Goal: Task Accomplishment & Management: Use online tool/utility

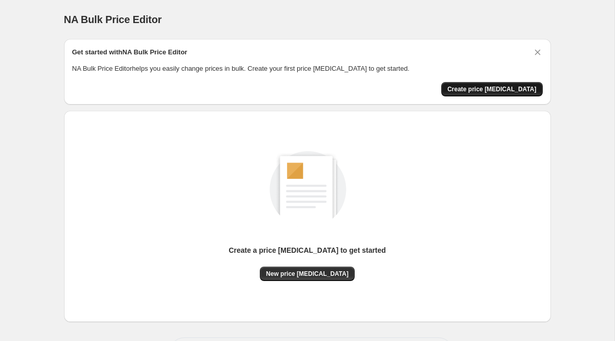
click at [480, 85] on button "Create price [MEDICAL_DATA]" at bounding box center [493, 89] width 102 height 14
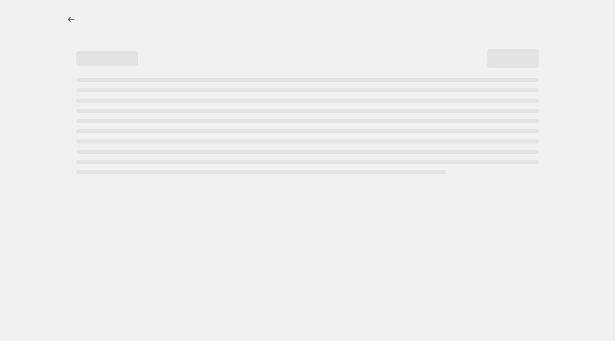
select select "percentage"
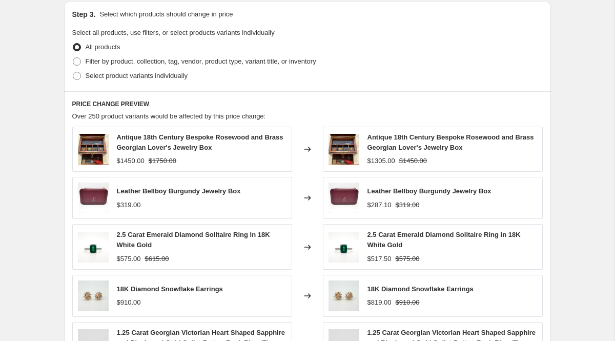
scroll to position [478, 0]
click at [118, 64] on span "Filter by product, collection, tag, vendor, product type, variant title, or inv…" at bounding box center [201, 61] width 231 height 8
click at [73, 57] on input "Filter by product, collection, tag, vendor, product type, variant title, or inv…" at bounding box center [73, 57] width 1 height 1
radio input "true"
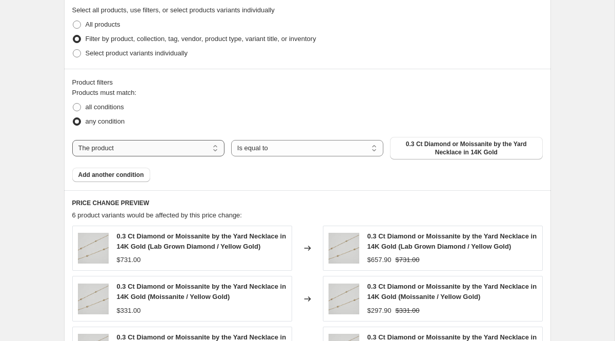
scroll to position [502, 0]
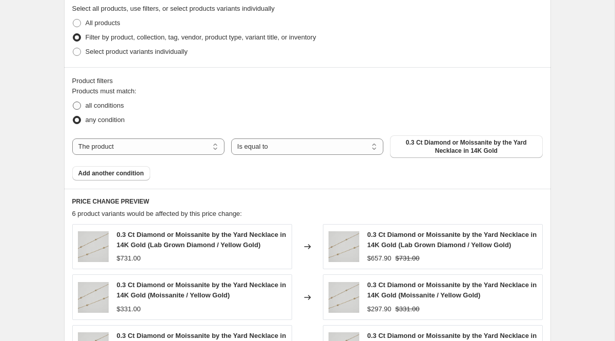
click at [99, 109] on span "all conditions" at bounding box center [105, 106] width 38 height 8
click at [73, 102] on input "all conditions" at bounding box center [73, 102] width 1 height 1
radio input "true"
click at [163, 151] on select "The product The product's collection The product's tag The product's vendor The…" at bounding box center [148, 146] width 152 height 16
select select "collection"
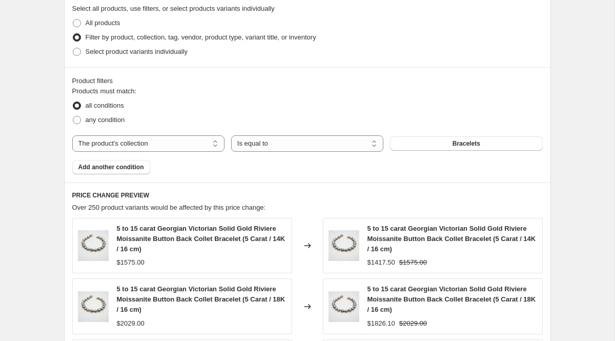
click at [432, 145] on button "Bracelets" at bounding box center [466, 143] width 152 height 14
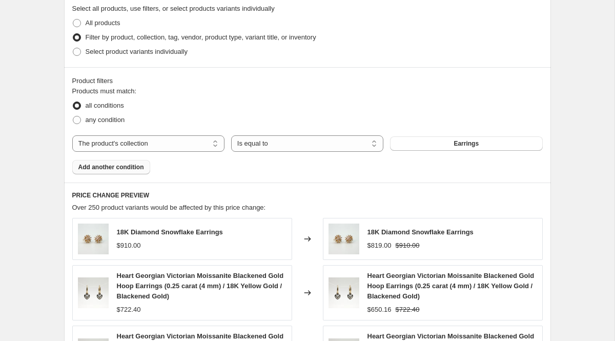
click at [128, 170] on span "Add another condition" at bounding box center [111, 167] width 66 height 8
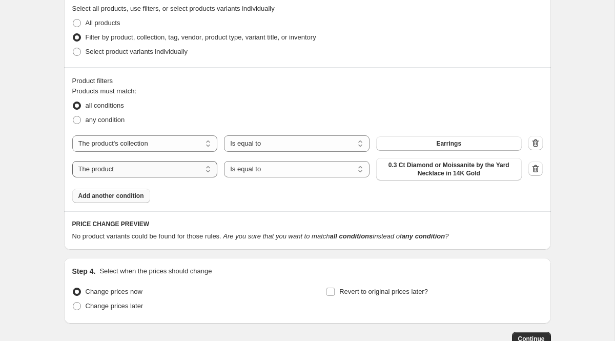
click at [167, 173] on select "The product The product's collection The product's tag The product's vendor The…" at bounding box center [145, 169] width 146 height 16
click at [457, 169] on span "0.3 Ct Diamond or Moissanite by the Yard Necklace in 14K Gold" at bounding box center [449, 169] width 133 height 16
click at [176, 166] on select "The product The product's collection The product's tag The product's vendor The…" at bounding box center [145, 169] width 146 height 16
click at [535, 168] on icon "button" at bounding box center [534, 169] width 1 height 3
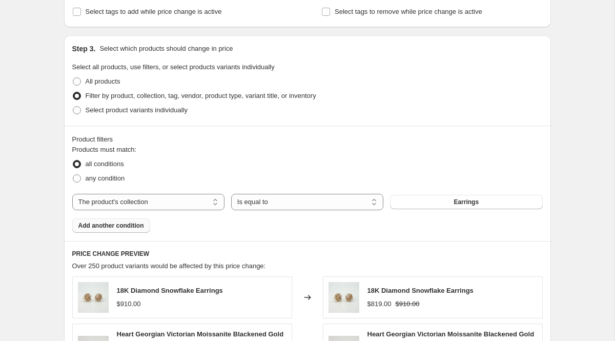
scroll to position [436, 0]
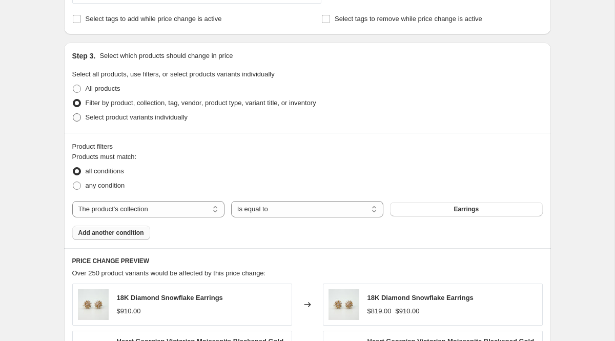
click at [166, 117] on span "Select product variants individually" at bounding box center [137, 117] width 102 height 8
click at [73, 114] on input "Select product variants individually" at bounding box center [73, 113] width 1 height 1
radio input "true"
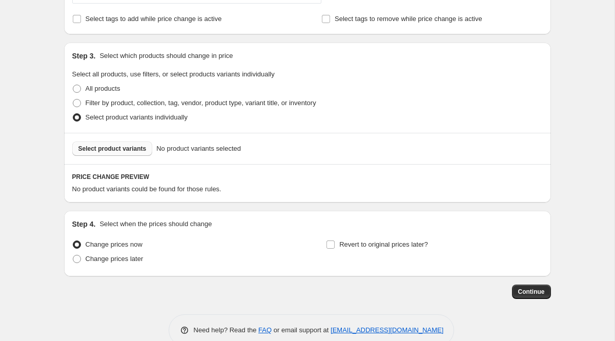
click at [126, 146] on span "Select product variants" at bounding box center [112, 149] width 68 height 8
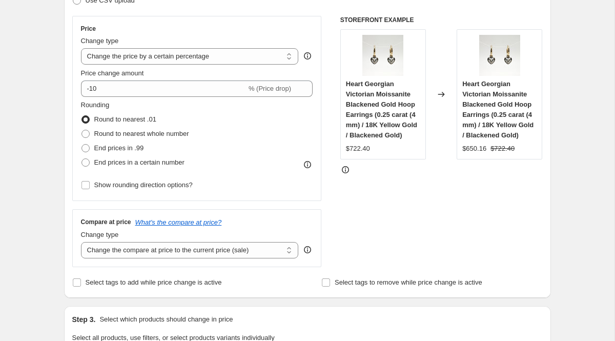
scroll to position [171, 0]
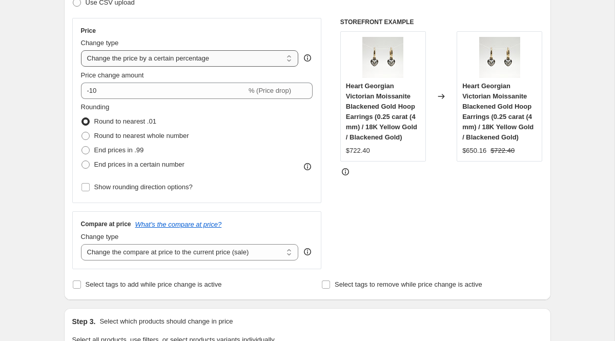
click at [189, 58] on select "Change the price to a certain amount Change the price by a certain amount Chang…" at bounding box center [190, 58] width 218 height 16
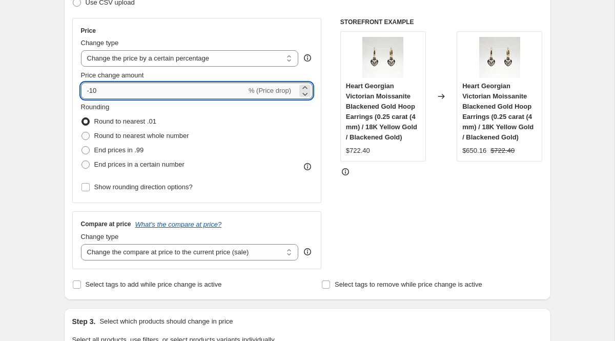
click at [105, 88] on input "-10" at bounding box center [164, 91] width 166 height 16
type input "-1"
type input "40"
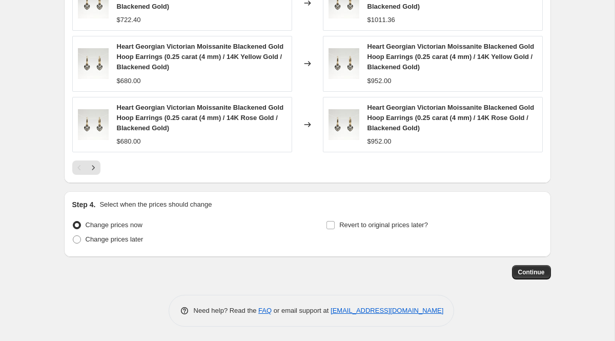
scroll to position [783, 0]
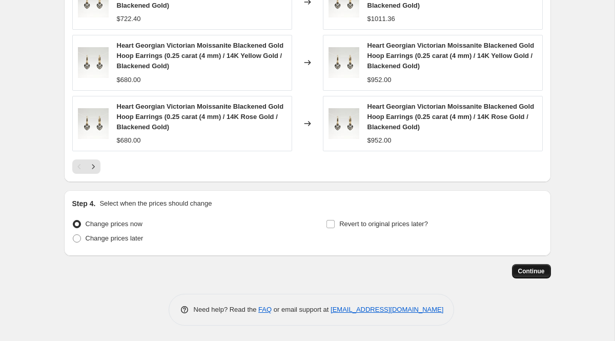
click at [523, 276] on button "Continue" at bounding box center [531, 271] width 39 height 14
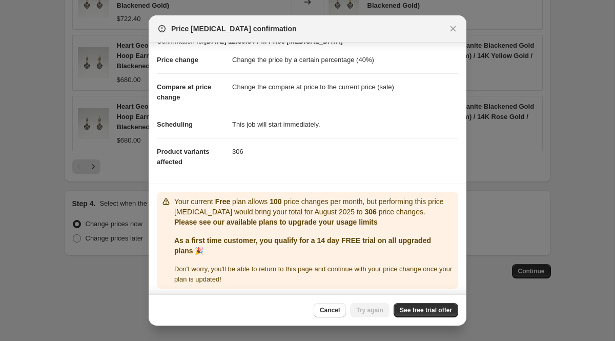
scroll to position [17, 0]
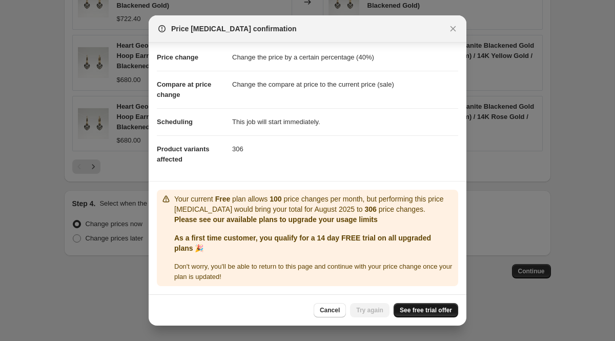
click at [403, 308] on span "See free trial offer" at bounding box center [426, 310] width 52 height 8
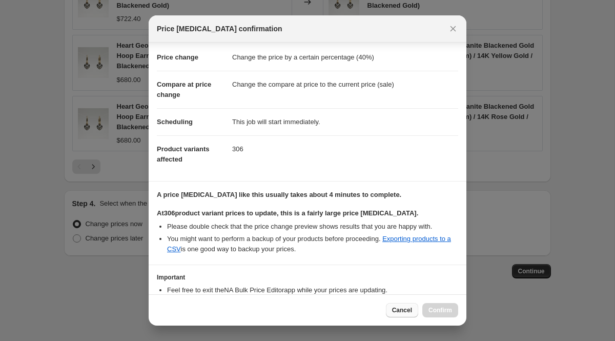
click at [405, 316] on button "Cancel" at bounding box center [402, 310] width 32 height 14
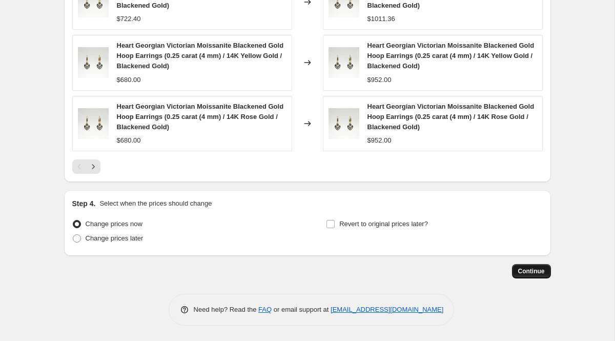
click at [519, 271] on span "Continue" at bounding box center [531, 271] width 27 height 8
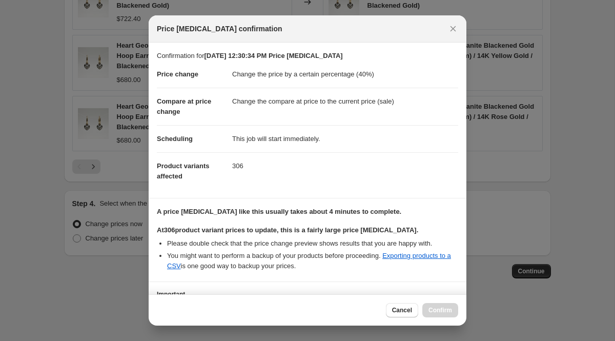
scroll to position [84, 0]
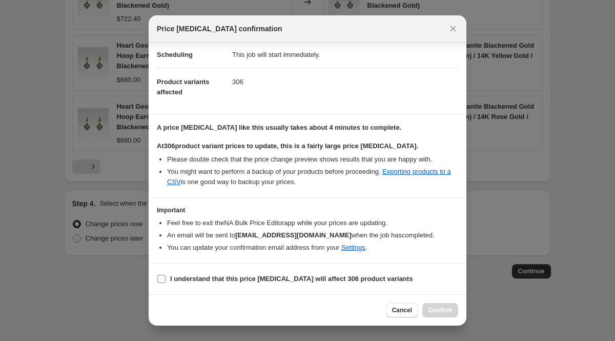
click at [257, 284] on span "I understand that this price change job will affect 306 product variants" at bounding box center [291, 279] width 243 height 10
click at [166, 283] on input "I understand that this price change job will affect 306 product variants" at bounding box center [161, 279] width 8 height 8
checkbox input "true"
click at [429, 309] on span "Confirm" at bounding box center [441, 310] width 24 height 8
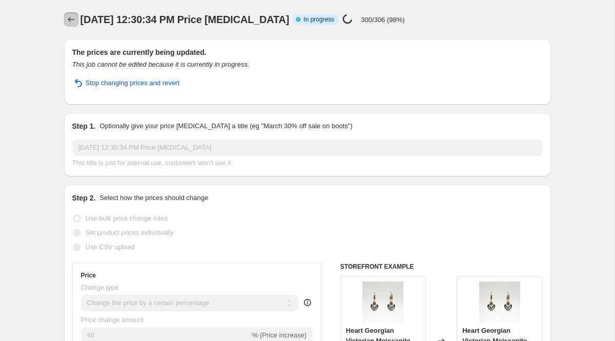
click at [70, 19] on icon "Price change jobs" at bounding box center [71, 19] width 7 height 5
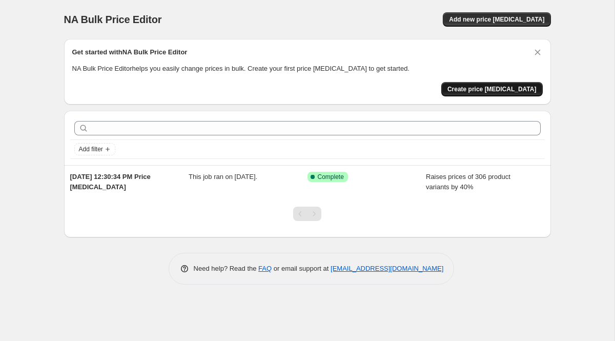
click at [476, 87] on span "Create price change job" at bounding box center [492, 89] width 89 height 8
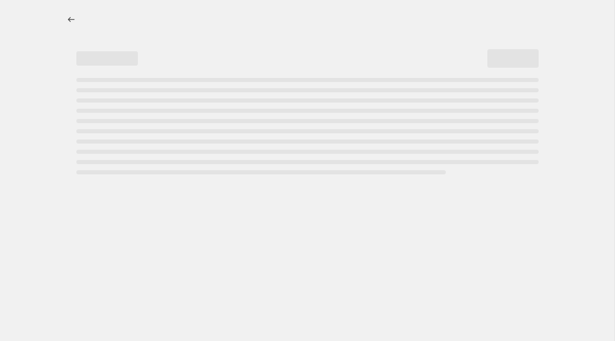
select select "percentage"
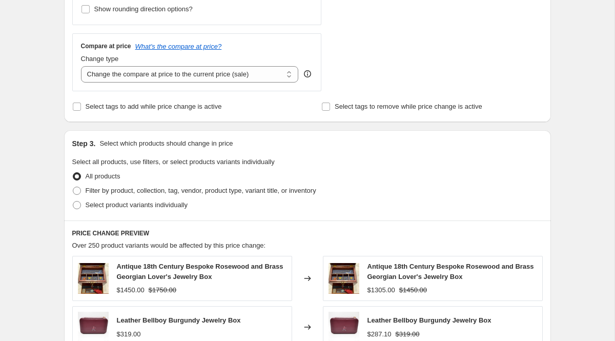
scroll to position [314, 0]
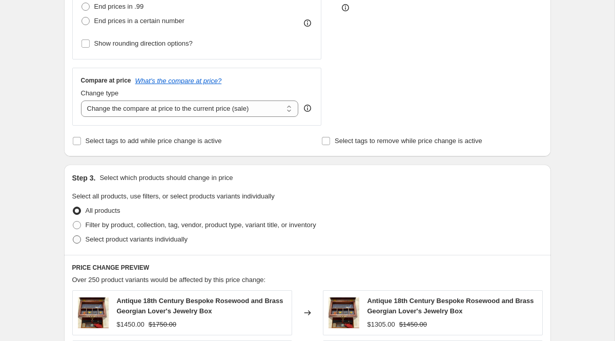
click at [134, 243] on span "Select product variants individually" at bounding box center [137, 239] width 102 height 10
click at [73, 236] on input "Select product variants individually" at bounding box center [73, 235] width 1 height 1
radio input "true"
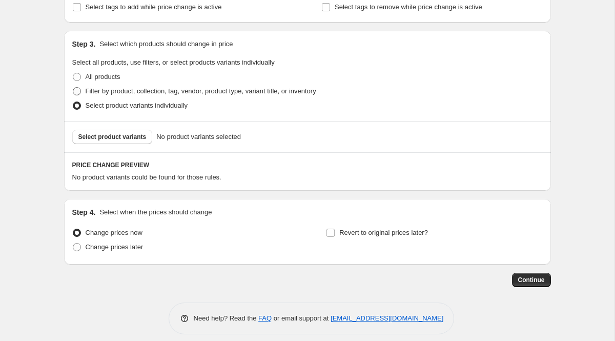
scroll to position [457, 0]
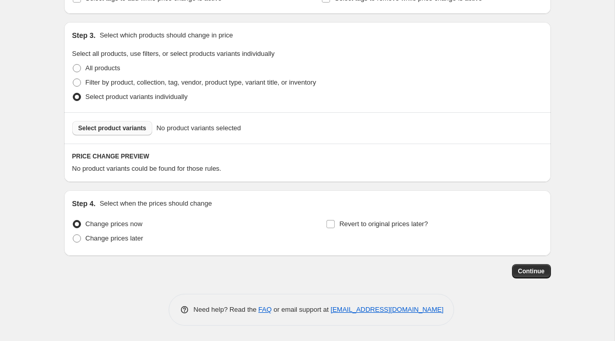
click at [127, 129] on span "Select product variants" at bounding box center [112, 128] width 68 height 8
click at [139, 131] on span "Select product variants" at bounding box center [112, 128] width 68 height 8
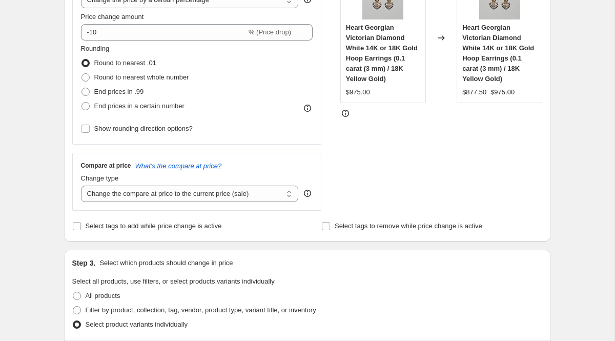
scroll to position [223, 0]
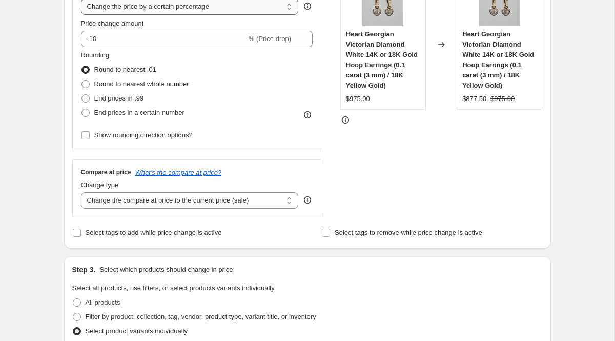
click at [146, 8] on select "Change the price to a certain amount Change the price by a certain amount Chang…" at bounding box center [190, 6] width 218 height 16
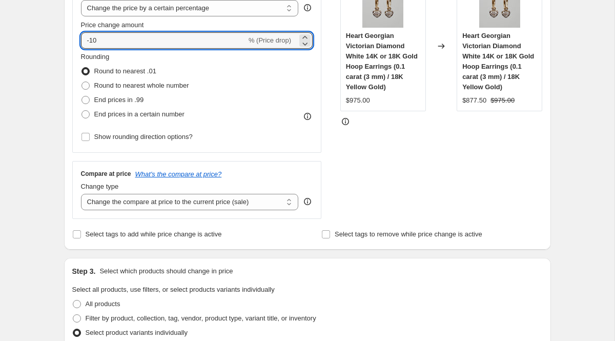
drag, startPoint x: 119, startPoint y: 39, endPoint x: 54, endPoint y: 28, distance: 65.6
click at [54, 28] on div "Create new price change job. This page is ready Create new price change job Dra…" at bounding box center [308, 341] width 512 height 1124
click at [56, 130] on div "Step 1. Optionally give your price change job a title (eg "March 30% off sale o…" at bounding box center [303, 325] width 495 height 1031
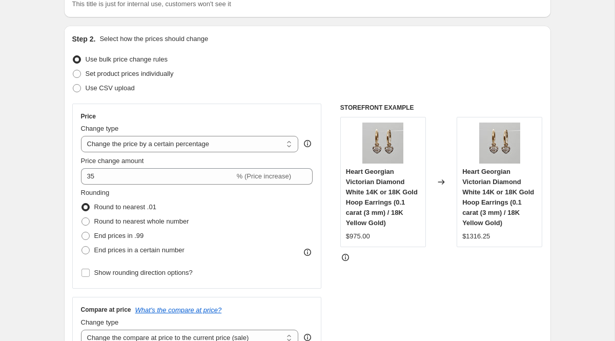
scroll to position [90, 0]
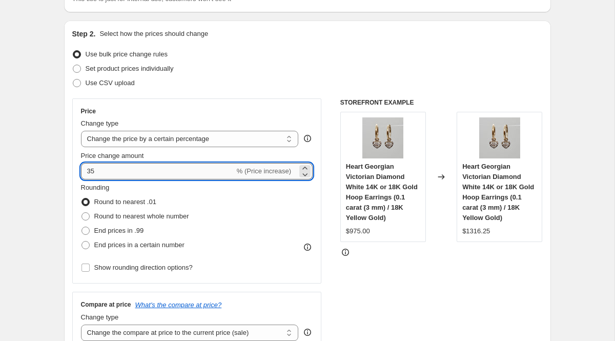
click at [125, 167] on input "35" at bounding box center [158, 171] width 154 height 16
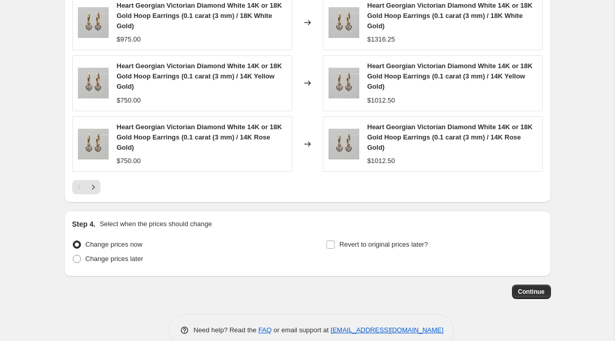
scroll to position [783, 0]
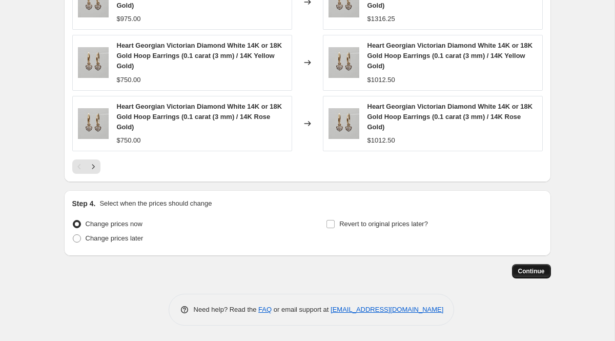
type input "30"
click at [523, 274] on span "Continue" at bounding box center [531, 271] width 27 height 8
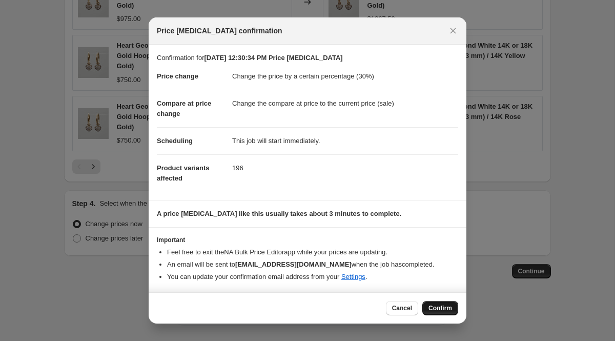
click at [435, 306] on span "Confirm" at bounding box center [441, 308] width 24 height 8
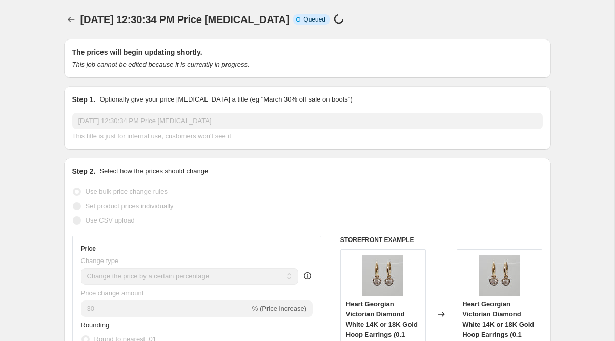
scroll to position [783, 0]
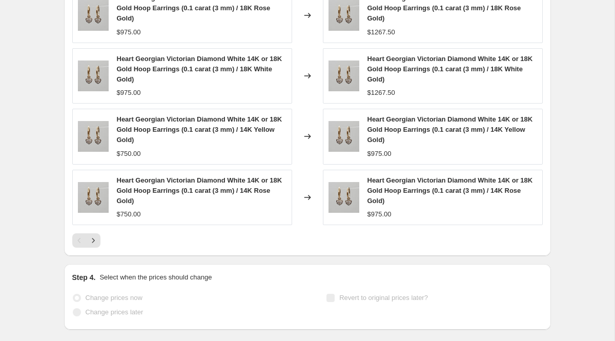
select select "percentage"
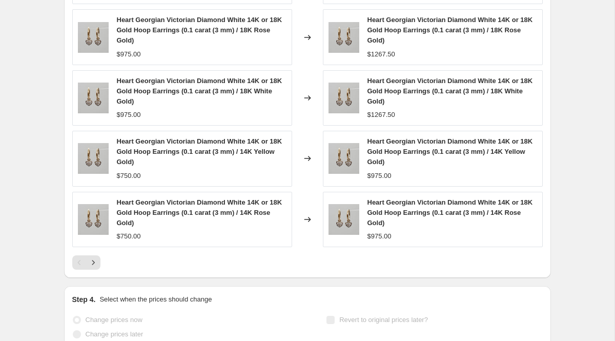
scroll to position [858, 0]
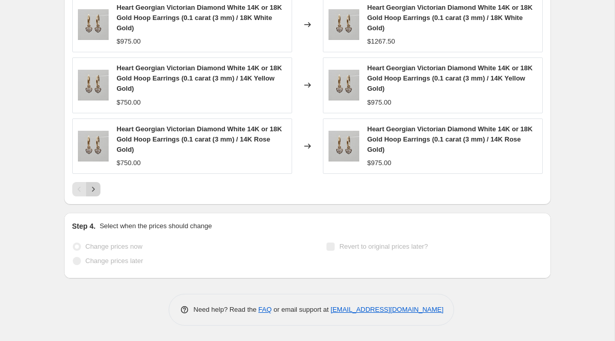
click at [94, 191] on icon "Next" at bounding box center [93, 189] width 10 height 10
click at [95, 191] on icon "Next" at bounding box center [93, 189] width 10 height 10
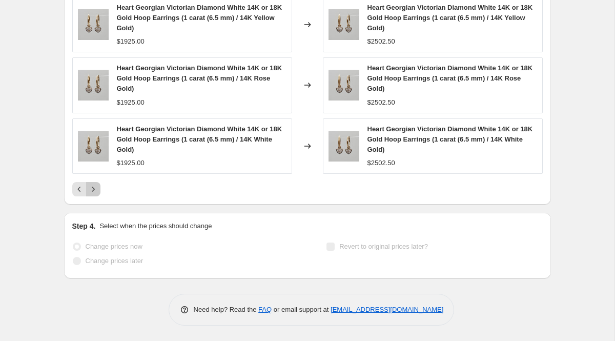
click at [95, 191] on icon "Next" at bounding box center [93, 189] width 10 height 10
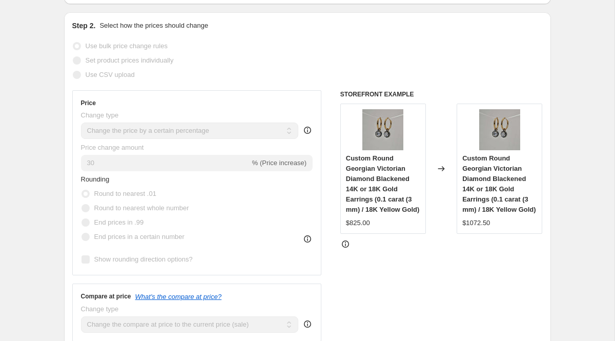
scroll to position [195, 0]
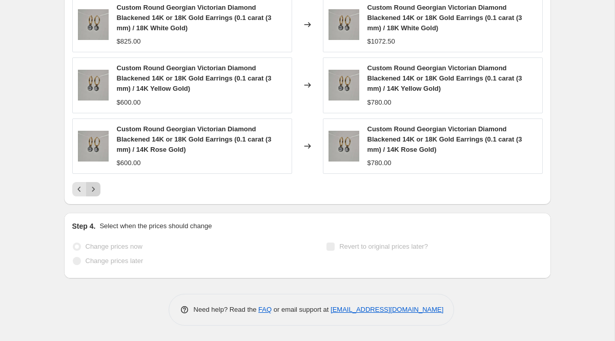
click at [96, 191] on icon "Next" at bounding box center [93, 189] width 10 height 10
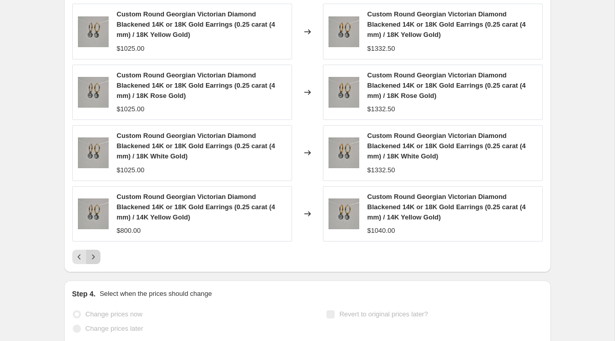
scroll to position [858, 0]
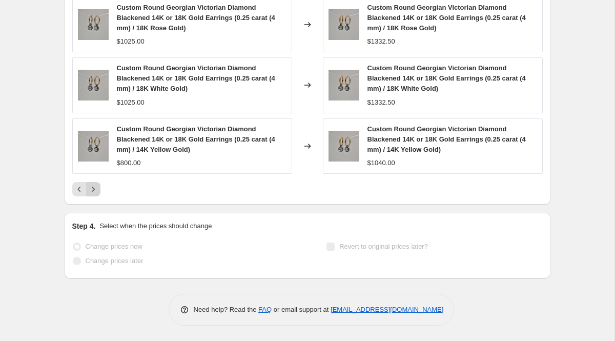
click at [96, 191] on icon "Next" at bounding box center [93, 189] width 10 height 10
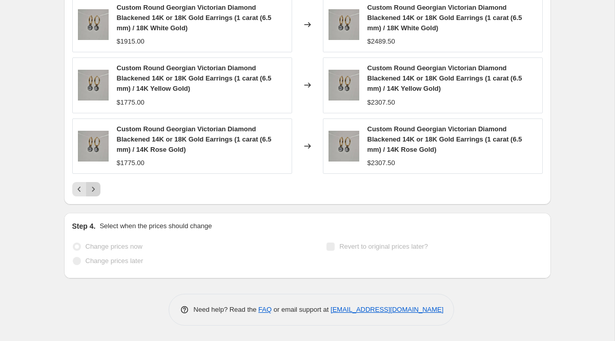
click at [96, 191] on icon "Next" at bounding box center [93, 189] width 10 height 10
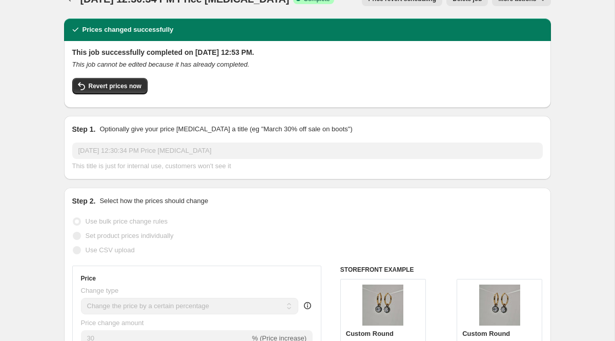
scroll to position [0, 0]
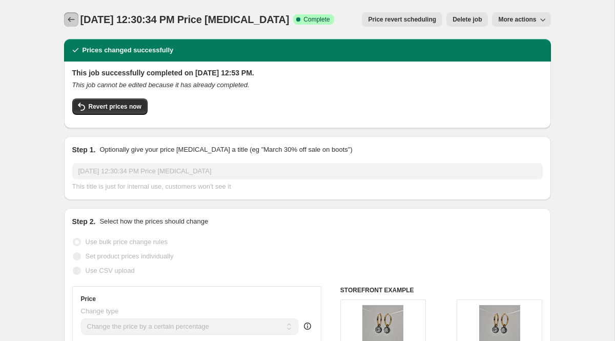
click at [71, 24] on icon "Price change jobs" at bounding box center [71, 19] width 10 height 10
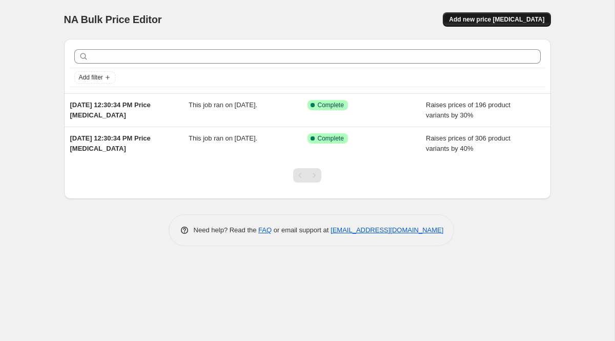
click at [473, 23] on span "Add new price change job" at bounding box center [496, 19] width 95 height 8
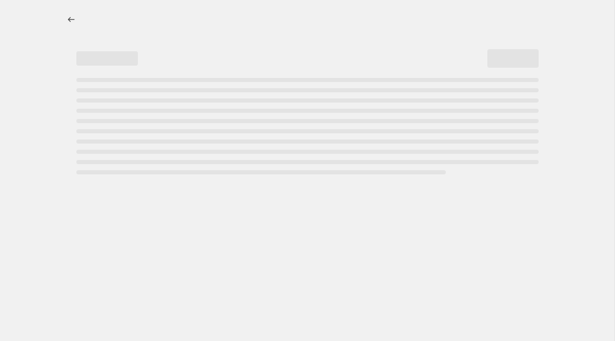
select select "percentage"
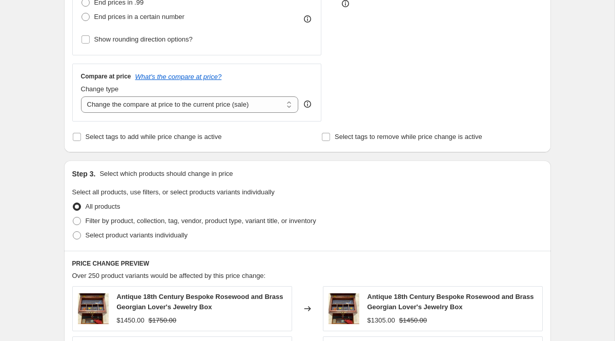
scroll to position [347, 0]
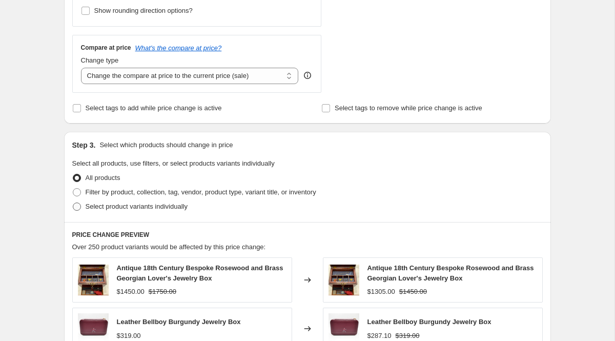
click at [113, 209] on span "Select product variants individually" at bounding box center [137, 207] width 102 height 8
click at [73, 203] on input "Select product variants individually" at bounding box center [73, 203] width 1 height 1
radio input "true"
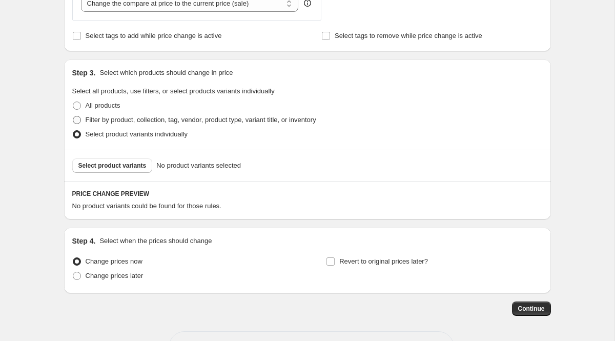
scroll to position [444, 0]
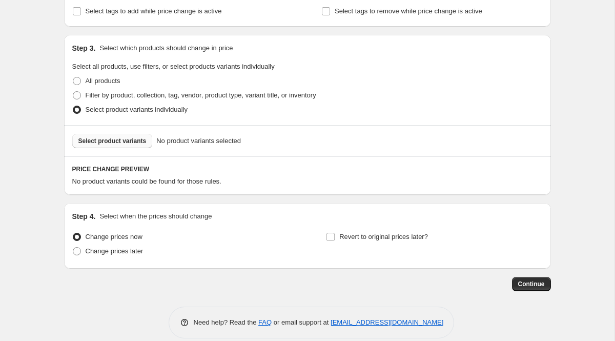
click at [131, 144] on span "Select product variants" at bounding box center [112, 141] width 68 height 8
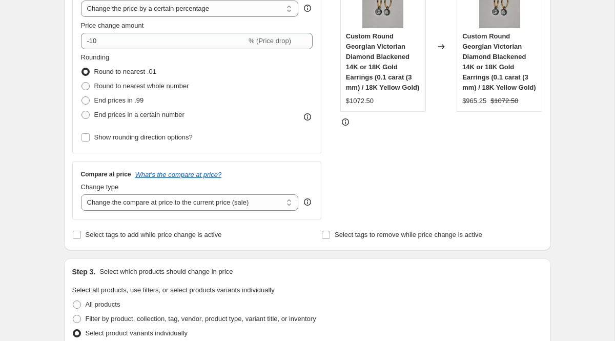
scroll to position [112, 0]
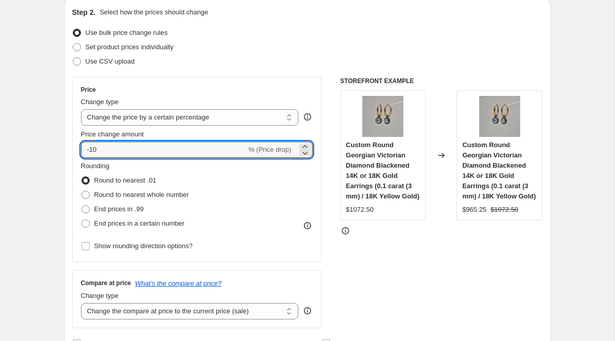
drag, startPoint x: 156, startPoint y: 147, endPoint x: 74, endPoint y: 141, distance: 82.8
click at [75, 141] on div "Price Change type Change the price to a certain amount Change the price by a ce…" at bounding box center [197, 169] width 250 height 185
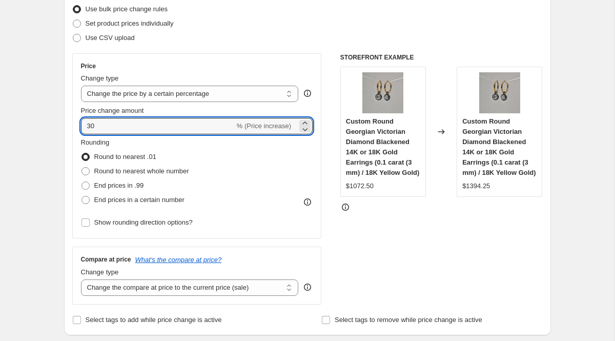
scroll to position [103, 0]
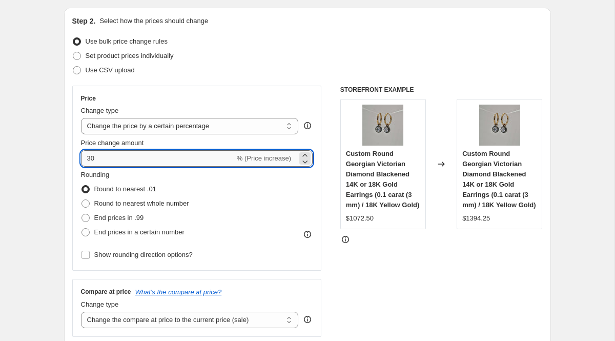
type input "3"
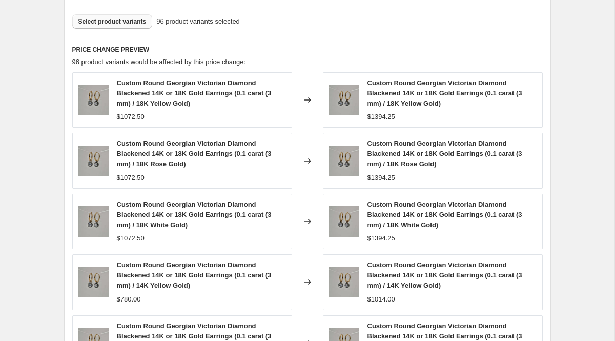
scroll to position [564, 0]
type input "28"
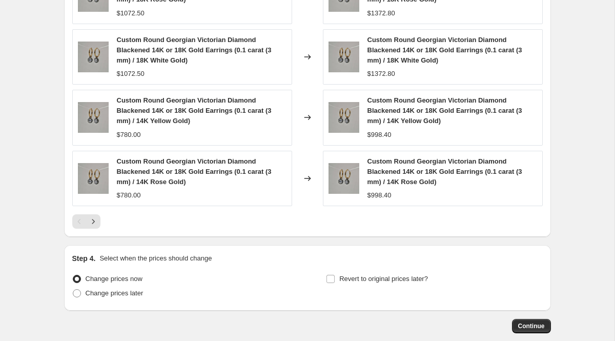
scroll to position [783, 0]
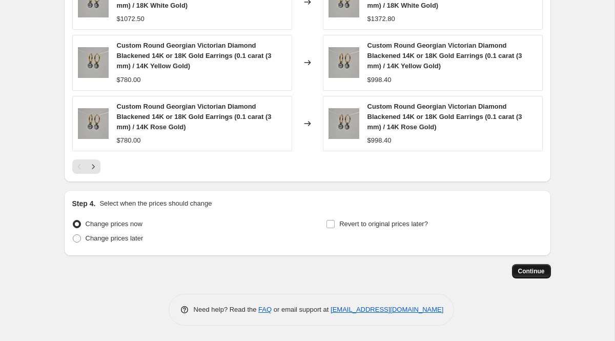
click at [523, 273] on span "Continue" at bounding box center [531, 271] width 27 height 8
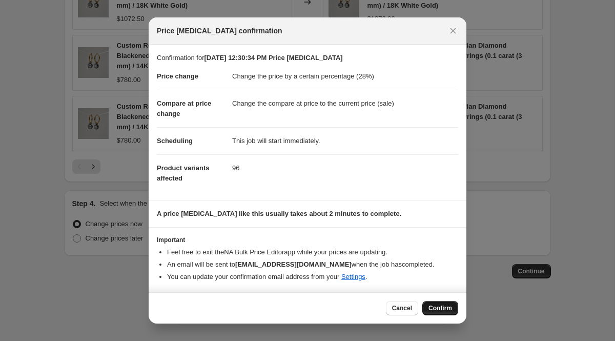
click at [432, 309] on span "Confirm" at bounding box center [441, 308] width 24 height 8
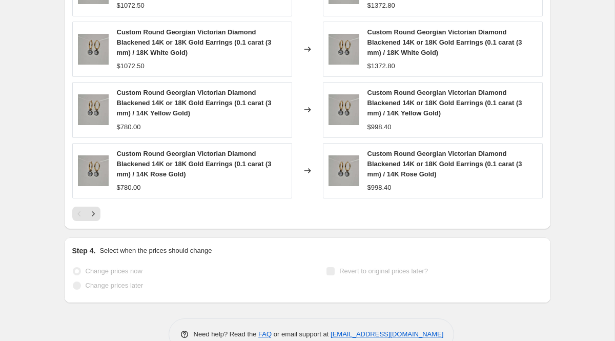
select select "percentage"
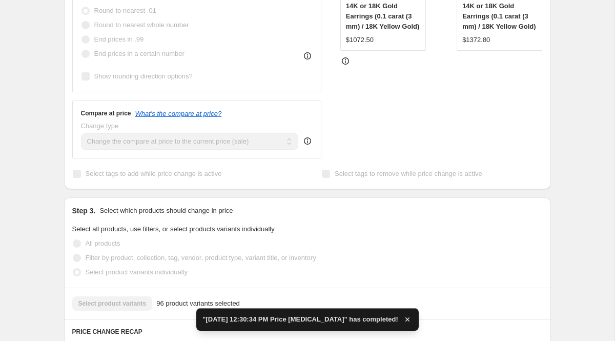
scroll to position [454, 0]
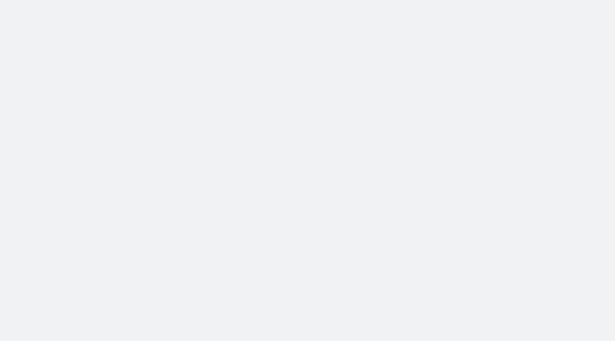
click at [384, 192] on body at bounding box center [307, 170] width 615 height 341
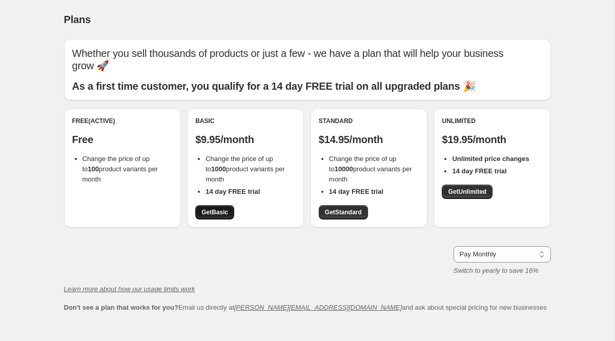
click at [227, 208] on span "Get Basic" at bounding box center [215, 212] width 27 height 8
